Goal: Navigation & Orientation: Find specific page/section

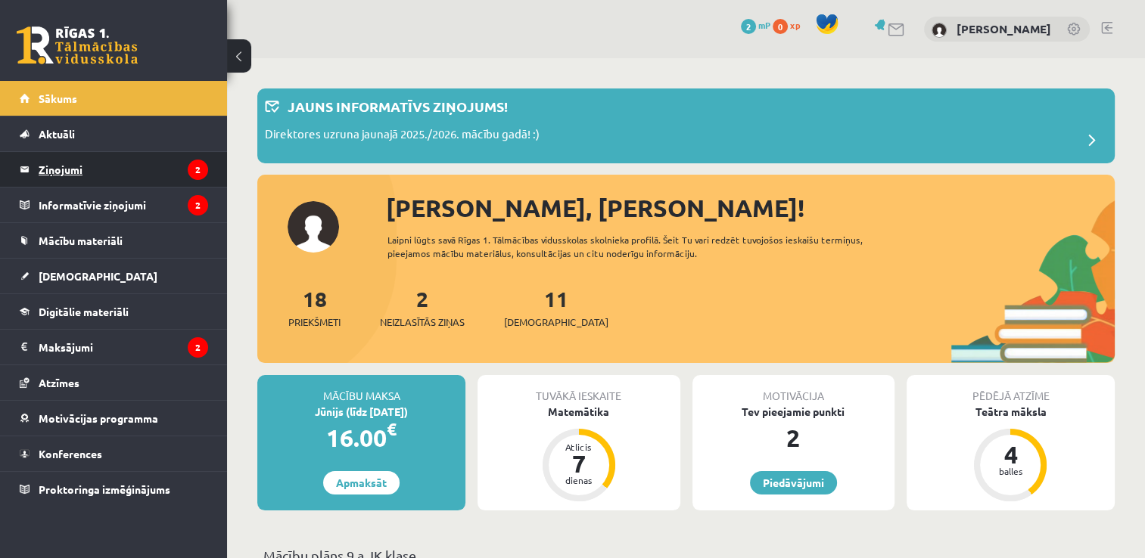
click at [74, 163] on legend "Ziņojumi 2" at bounding box center [124, 169] width 170 height 35
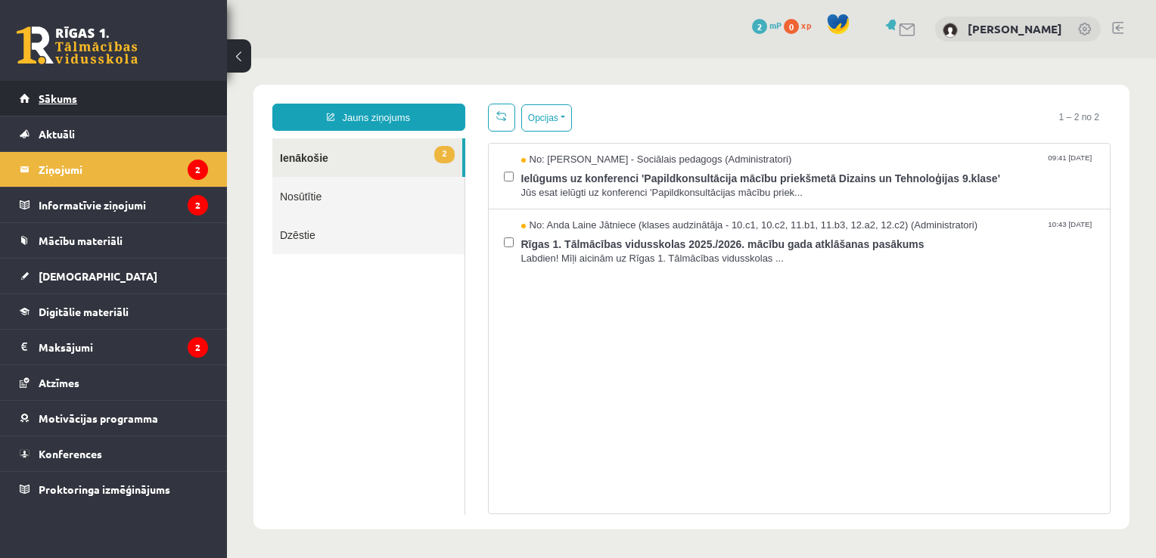
click at [61, 101] on span "Sākums" at bounding box center [58, 99] width 39 height 14
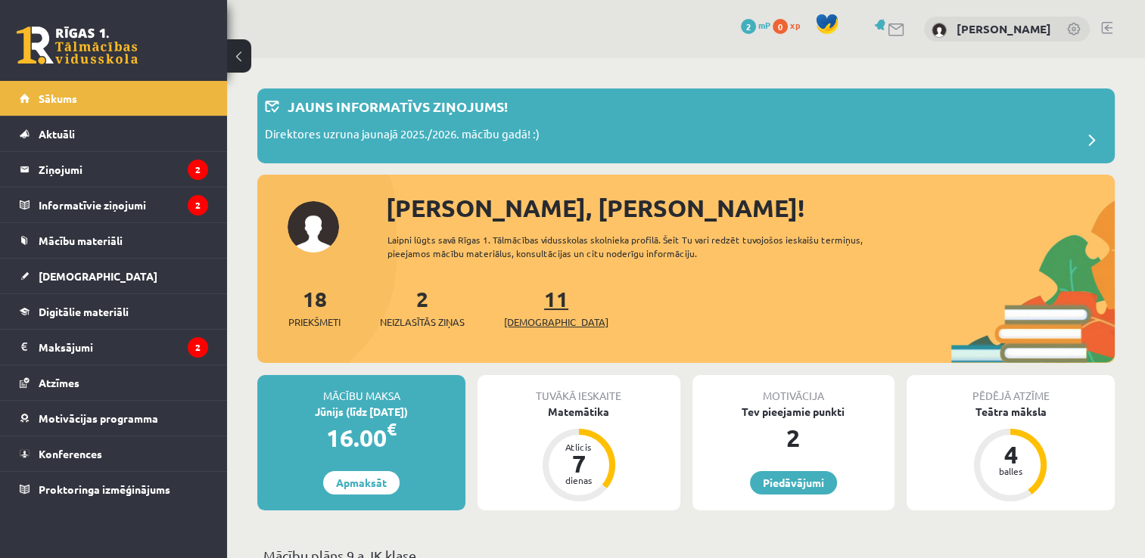
click at [537, 302] on link "11 Ieskaites" at bounding box center [556, 307] width 104 height 45
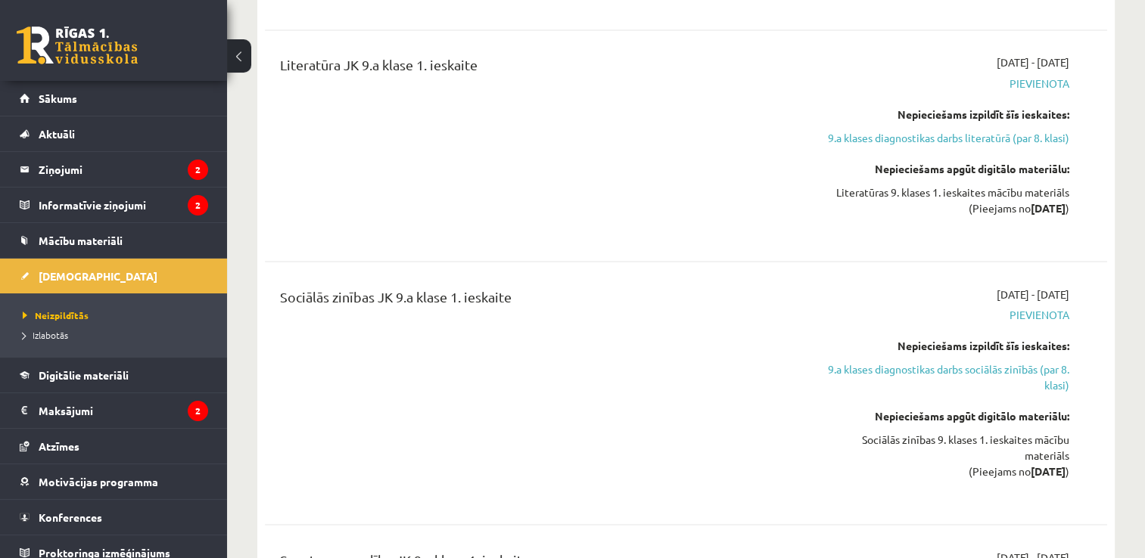
scroll to position [2845, 0]
